Goal: Information Seeking & Learning: Learn about a topic

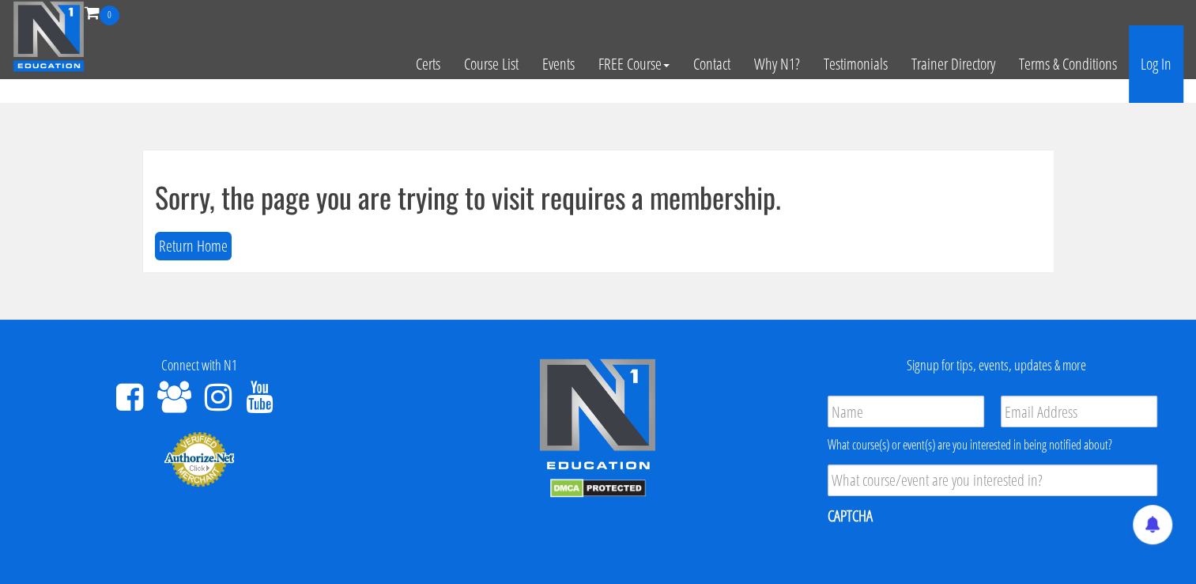
click at [1151, 71] on link "Log In" at bounding box center [1156, 63] width 55 height 77
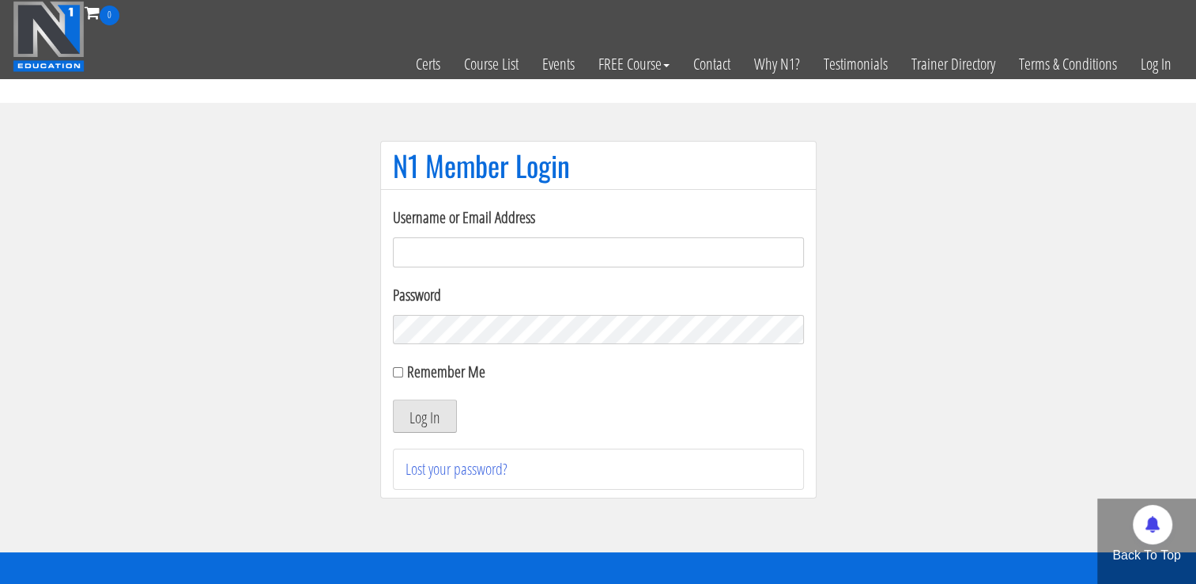
type input "[EMAIL_ADDRESS][DOMAIN_NAME]"
click at [438, 411] on button "Log In" at bounding box center [425, 415] width 64 height 33
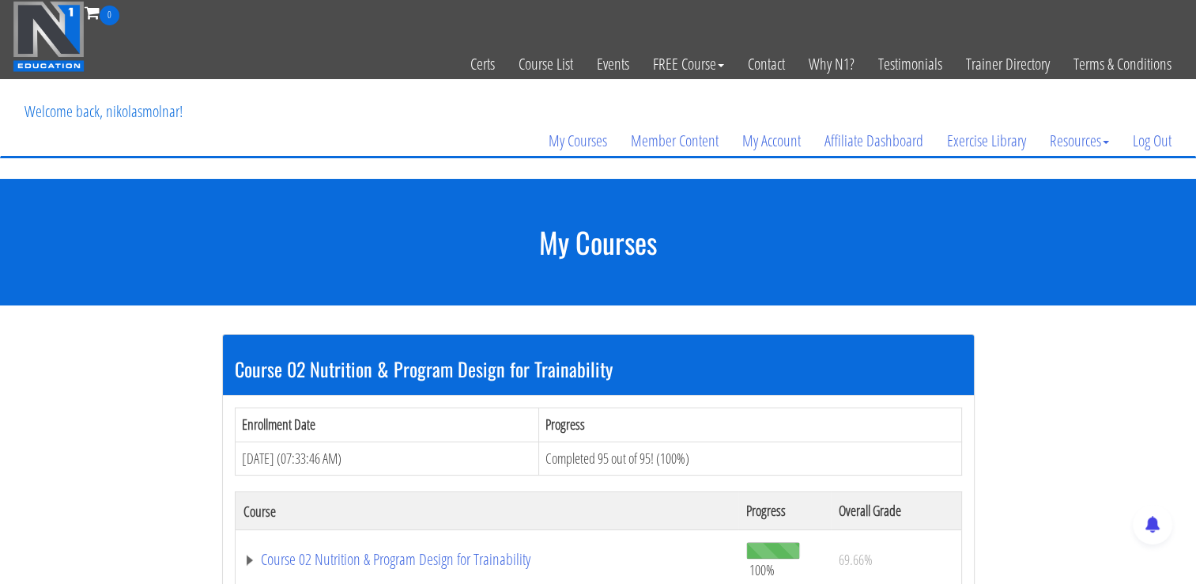
scroll to position [145, 0]
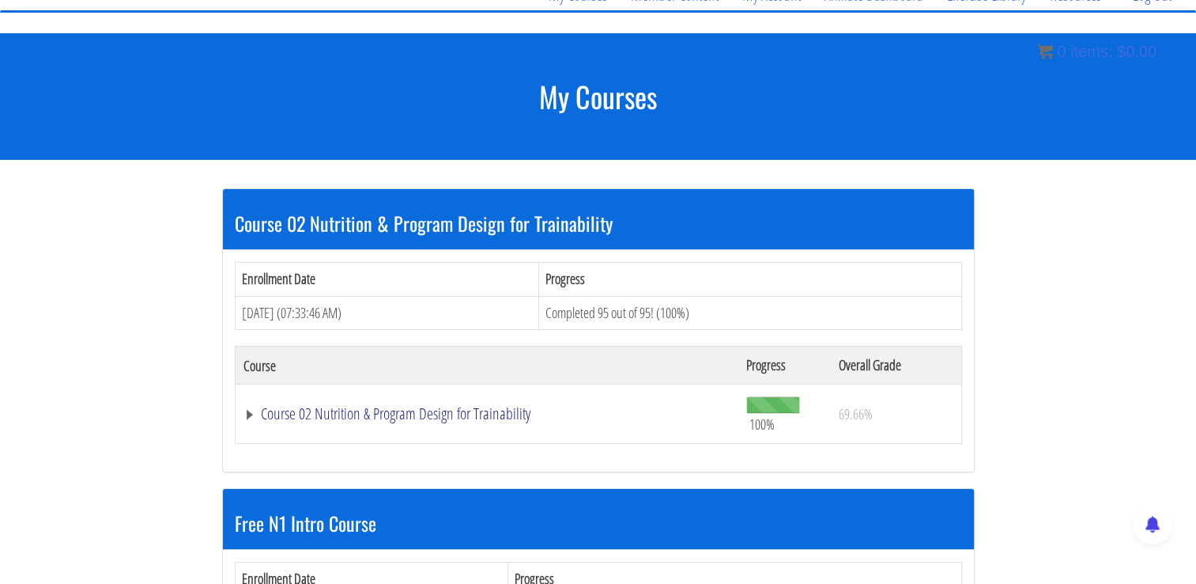
click at [478, 406] on link "Course 02 Nutrition & Program Design for Trainability" at bounding box center [488, 414] width 488 height 16
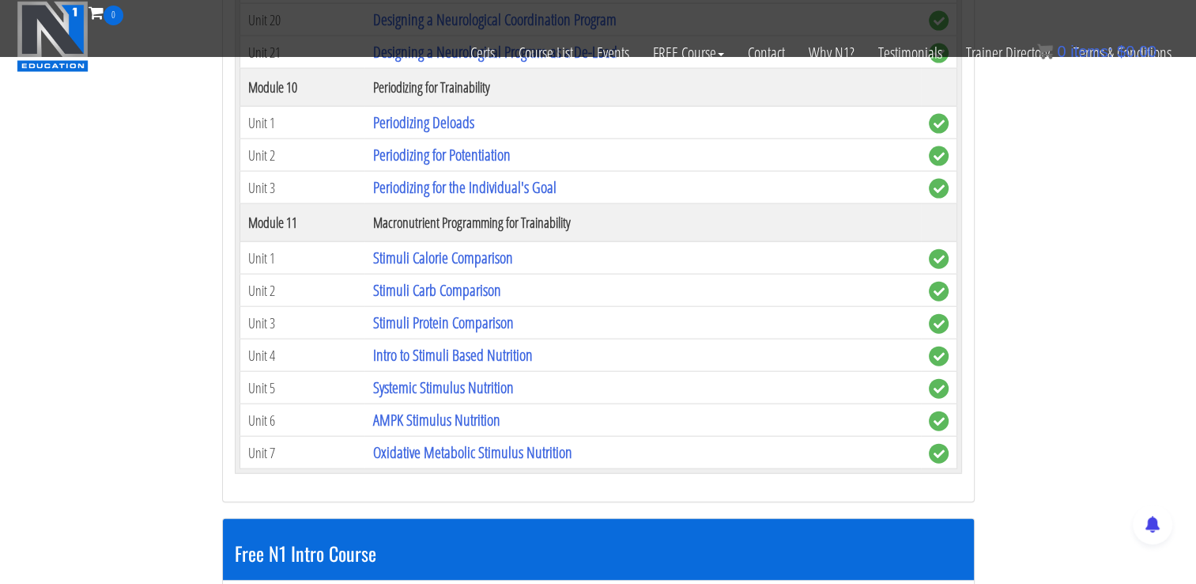
scroll to position [3526, 0]
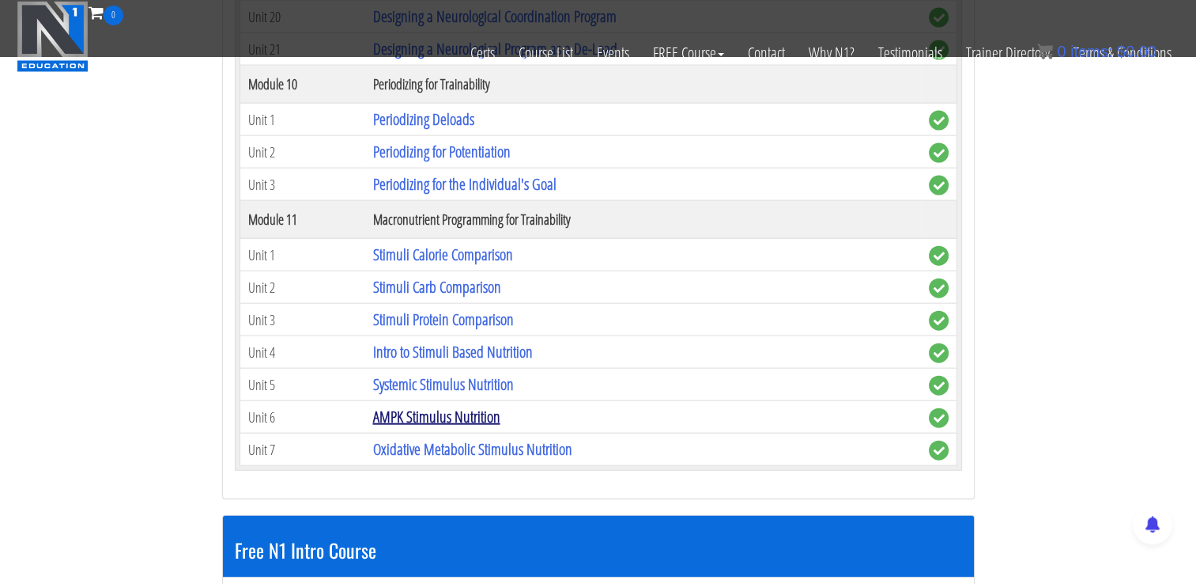
click at [465, 406] on link "AMPK Stimulus Nutrition" at bounding box center [435, 416] width 127 height 21
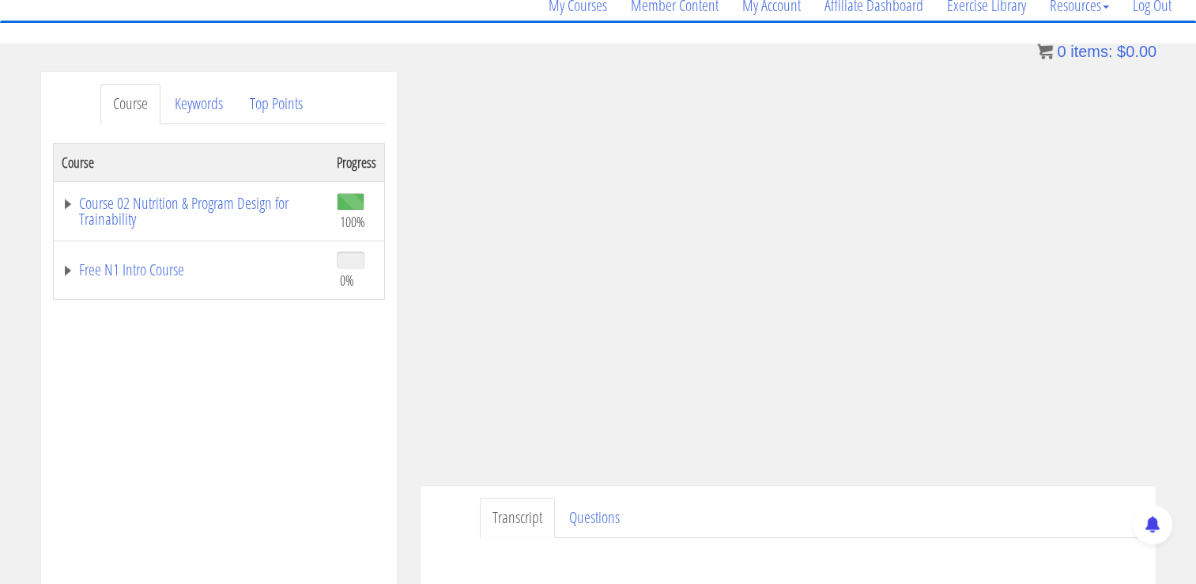
scroll to position [136, 0]
click at [251, 201] on link "Course 02 Nutrition & Program Design for Trainability" at bounding box center [191, 211] width 259 height 32
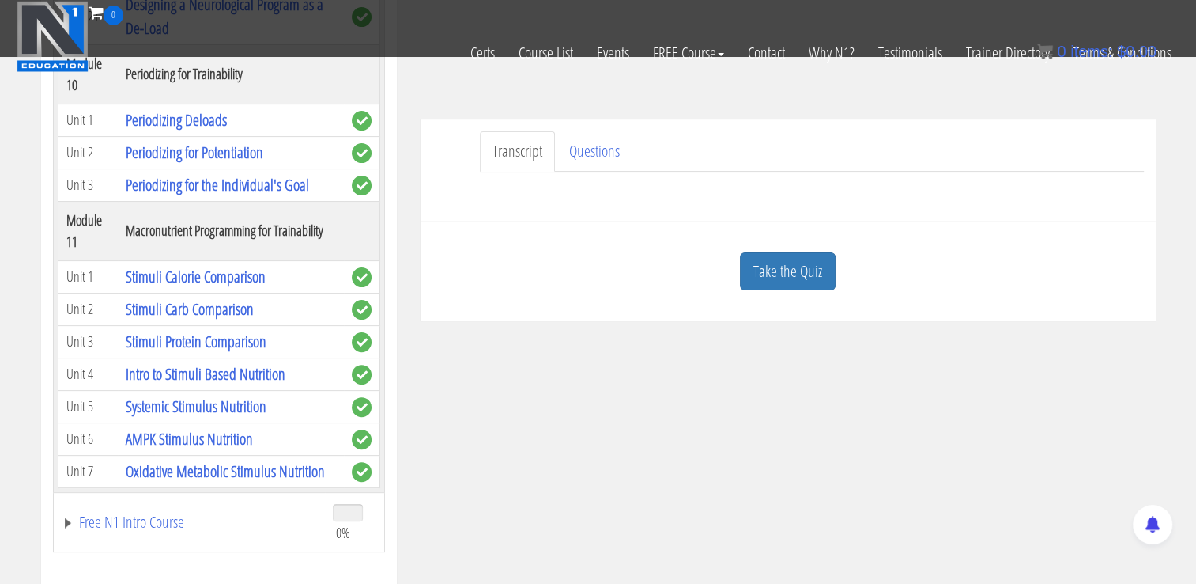
scroll to position [3782, 0]
click at [247, 460] on link "Oxidative Metabolic Stimulus Nutrition" at bounding box center [225, 470] width 199 height 21
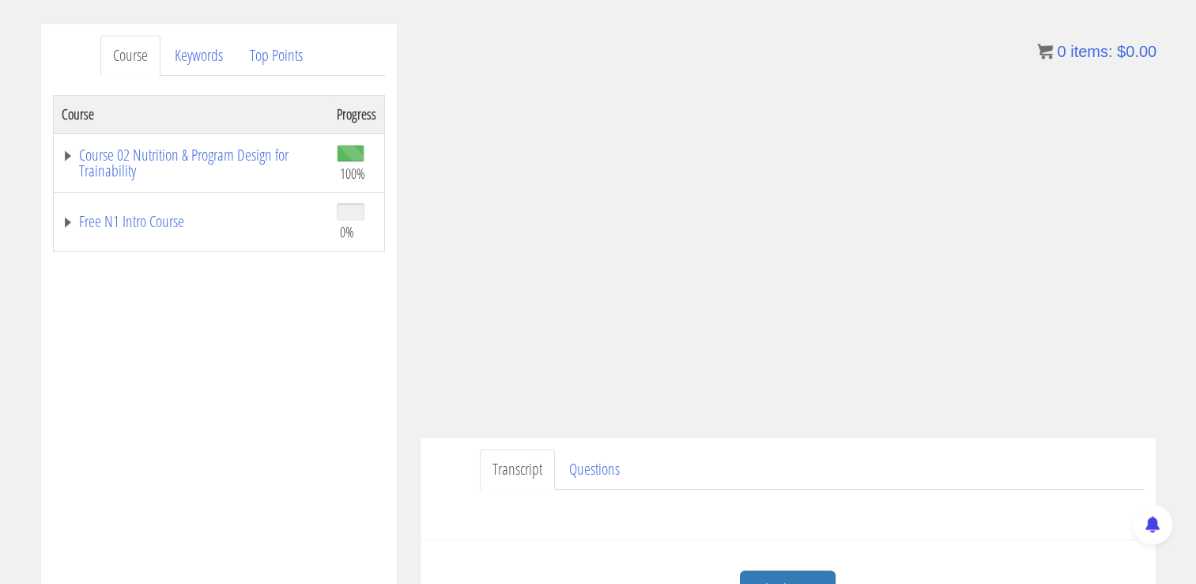
scroll to position [190, 0]
